Goal: Task Accomplishment & Management: Manage account settings

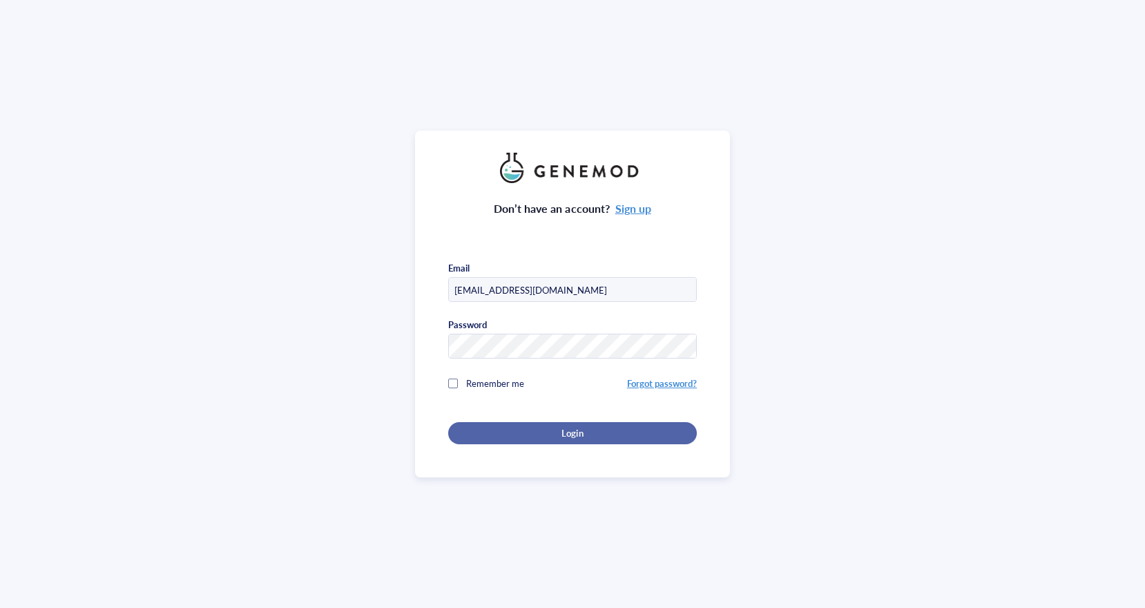
click at [487, 438] on button "Login" at bounding box center [572, 433] width 249 height 22
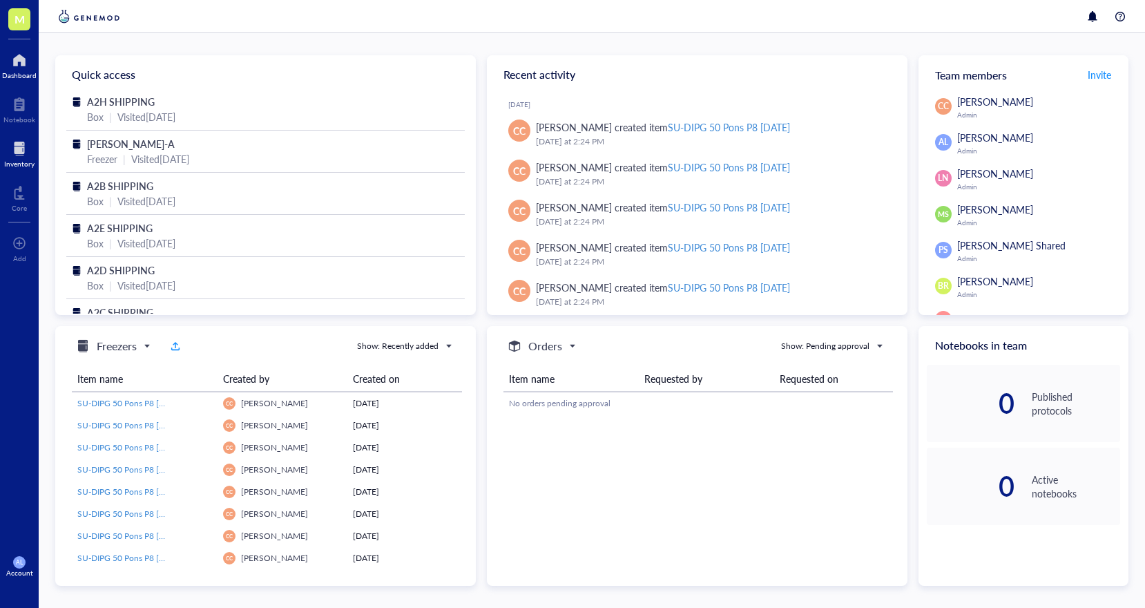
click at [14, 145] on div at bounding box center [19, 148] width 30 height 22
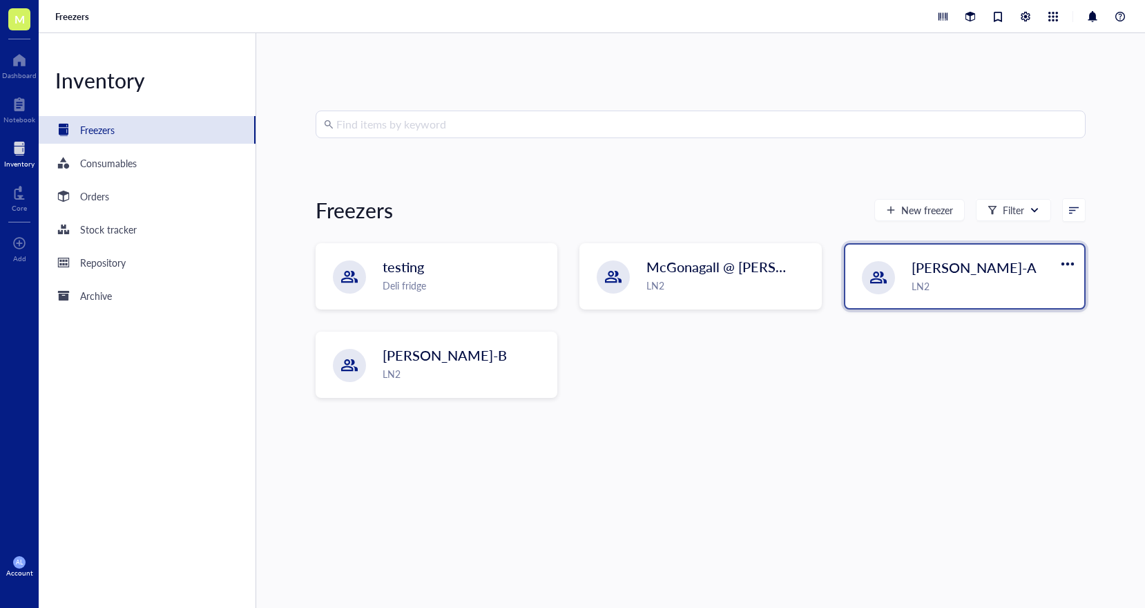
click at [877, 288] on div at bounding box center [878, 277] width 33 height 33
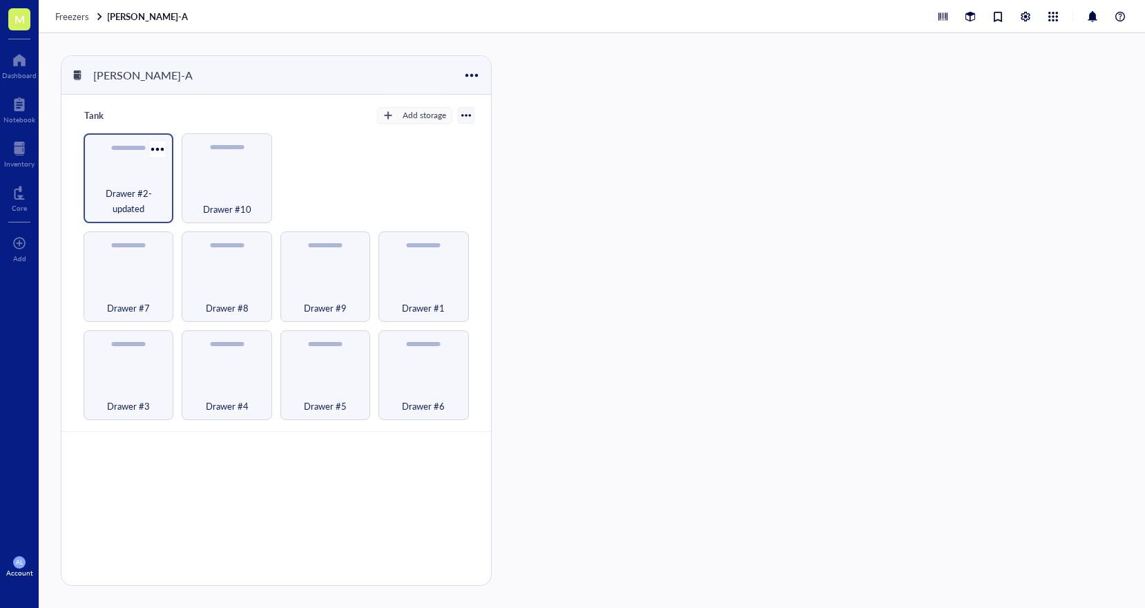
click at [134, 194] on span "Drawer #2-updated" at bounding box center [128, 201] width 76 height 30
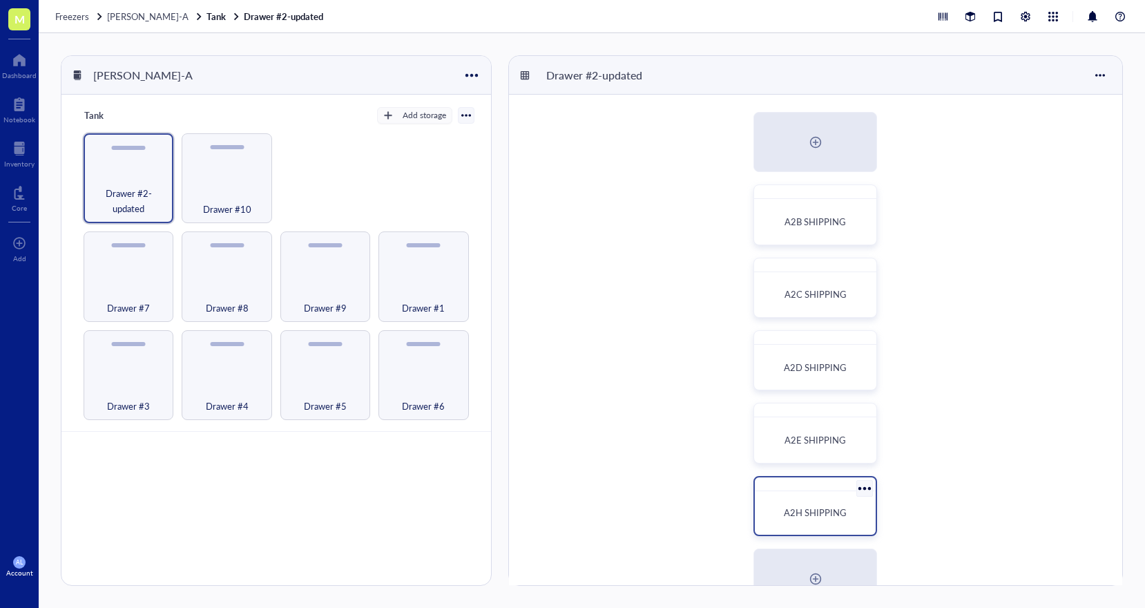
click at [791, 501] on div "A2H SHIPPING" at bounding box center [815, 512] width 110 height 32
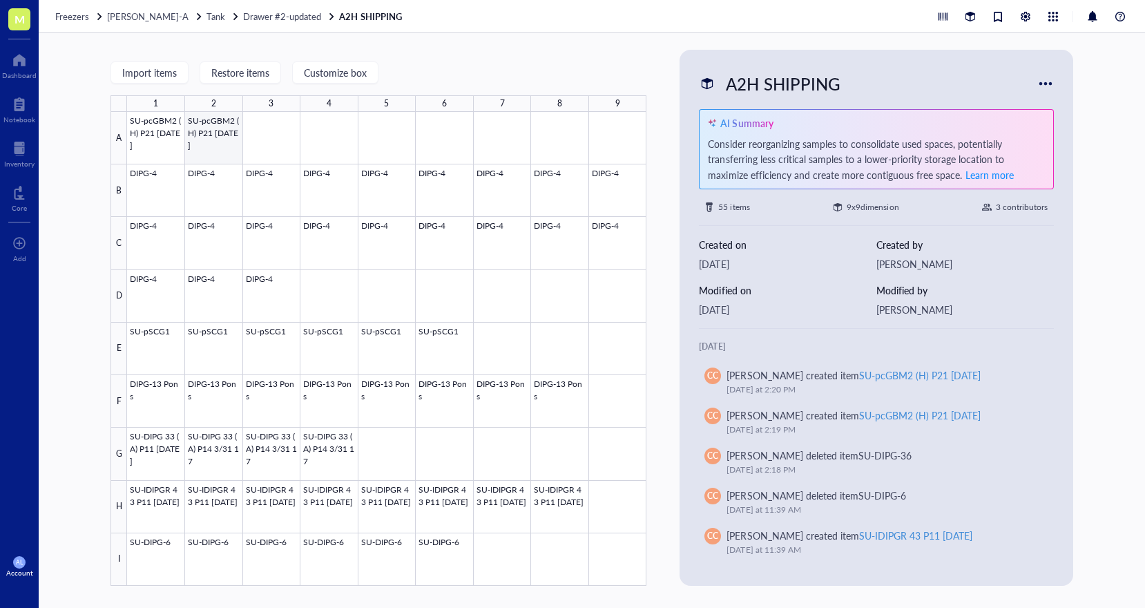
click at [221, 147] on div at bounding box center [386, 349] width 519 height 474
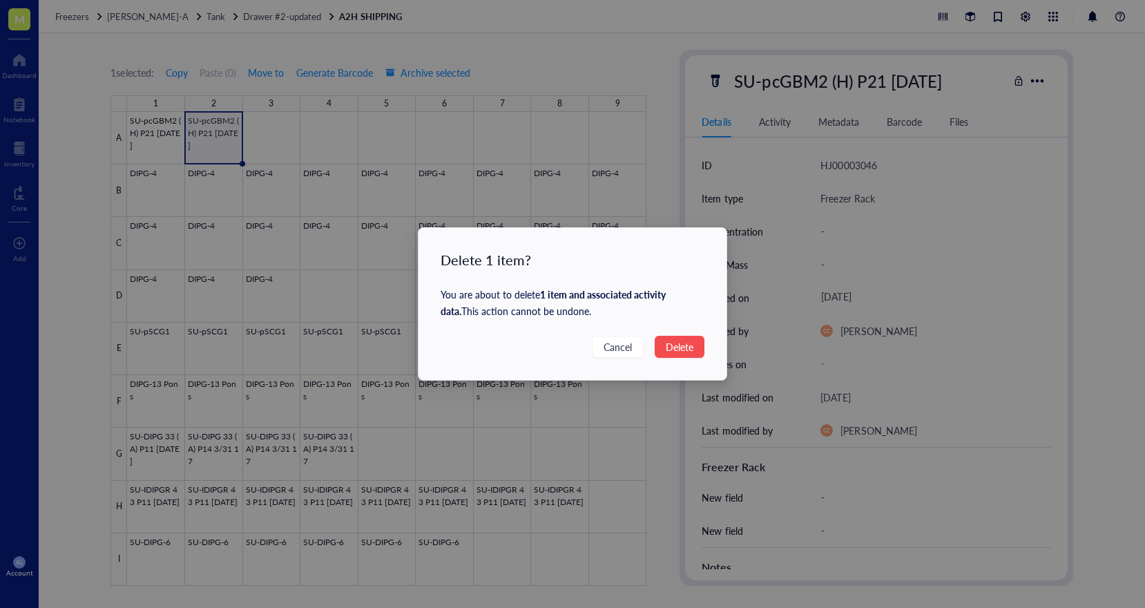
click at [673, 351] on span "Delete" at bounding box center [680, 346] width 28 height 15
